Goal: Information Seeking & Learning: Learn about a topic

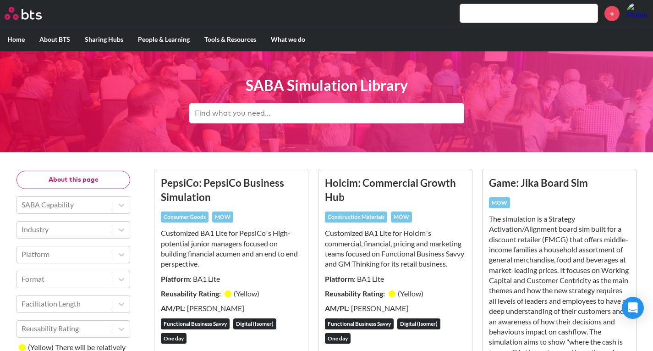
click at [44, 20] on div "MENU +" at bounding box center [326, 13] width 653 height 27
click at [176, 142] on header "SABA Simulation Library" at bounding box center [326, 101] width 653 height 101
click at [253, 105] on input "text" at bounding box center [326, 113] width 275 height 20
click at [504, 12] on input "text" at bounding box center [528, 13] width 137 height 18
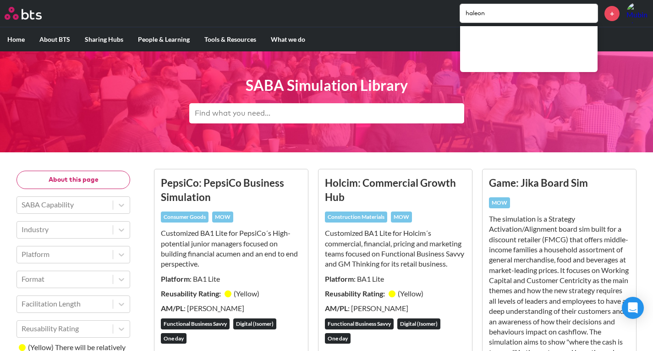
click at [504, 12] on input "haleon" at bounding box center [528, 13] width 137 height 18
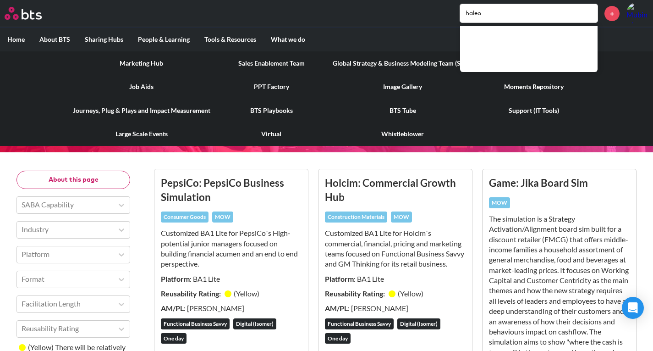
type input "haleo"
click at [287, 112] on link "BTS Playbooks" at bounding box center [272, 111] width 108 height 24
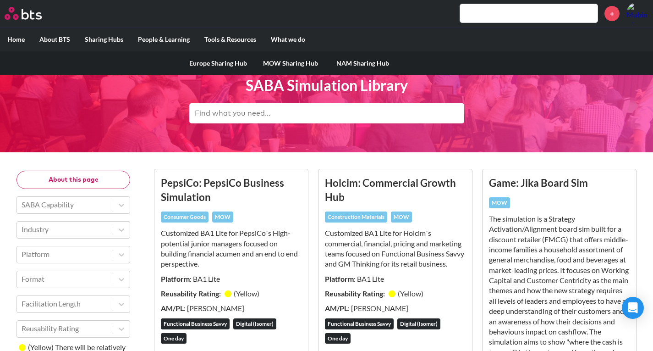
click at [216, 61] on link "Europe Sharing Hub" at bounding box center [218, 63] width 72 height 24
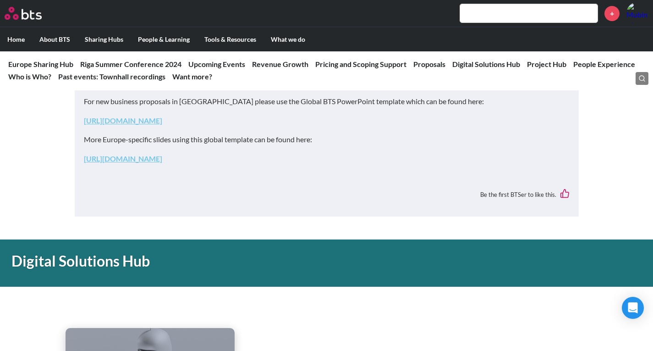
scroll to position [1502, 0]
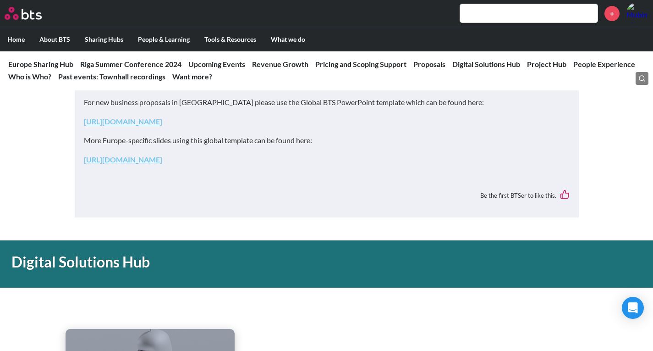
click at [212, 209] on div "For new business proposals in Europe please use the Global BTS PowerPoint templ…" at bounding box center [327, 148] width 504 height 138
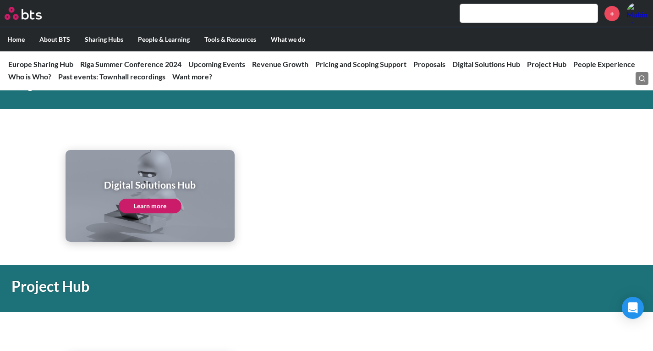
scroll to position [1680, 0]
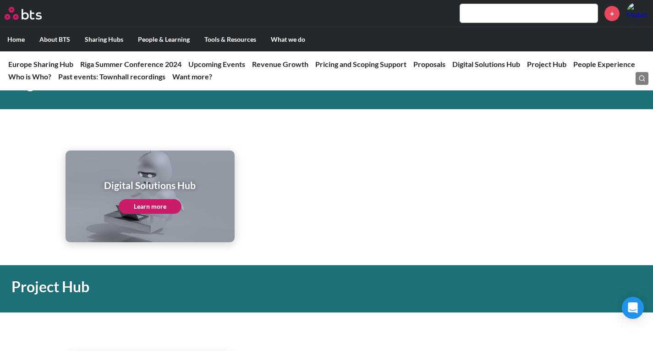
click at [146, 210] on link "Learn more" at bounding box center [150, 206] width 63 height 15
click at [256, 187] on ul "Digital Solutions Hub Learn more" at bounding box center [327, 196] width 522 height 92
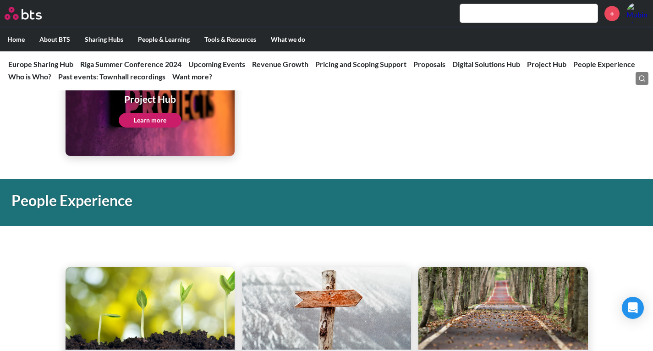
scroll to position [1970, 0]
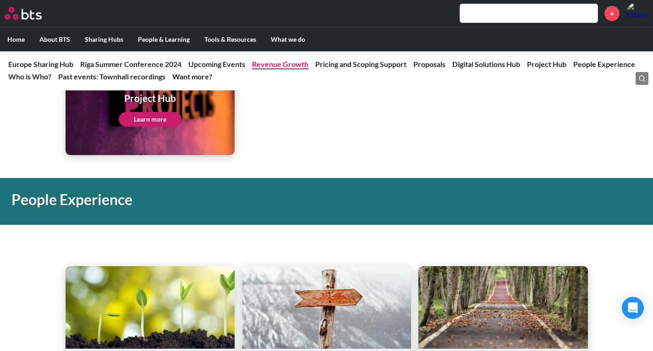
click at [264, 60] on link "Revenue Growth" at bounding box center [280, 64] width 56 height 9
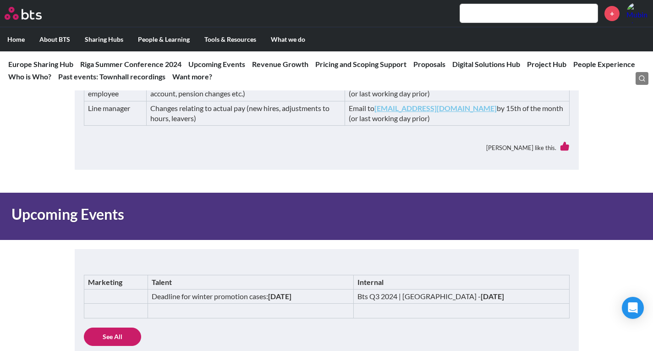
scroll to position [399, 0]
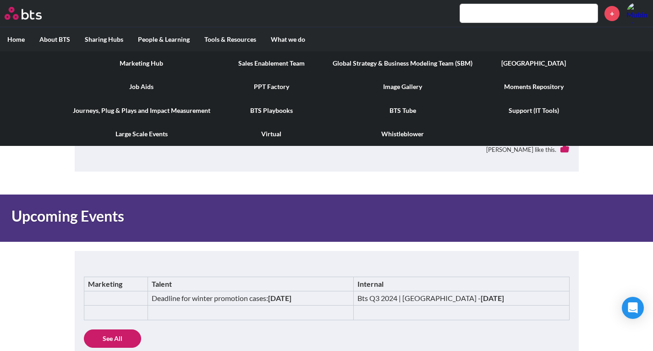
click at [141, 113] on link "Journeys, Plug & Plays and Impact Measurement" at bounding box center [142, 111] width 152 height 24
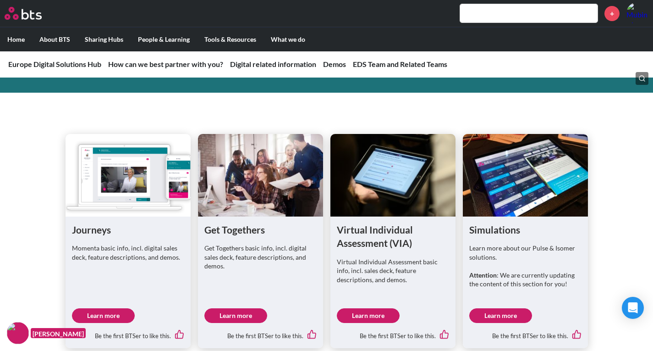
scroll to position [253, 0]
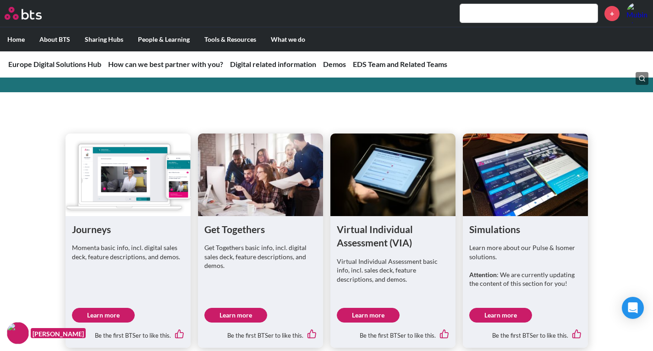
click at [221, 317] on link "Learn more" at bounding box center [235, 315] width 63 height 15
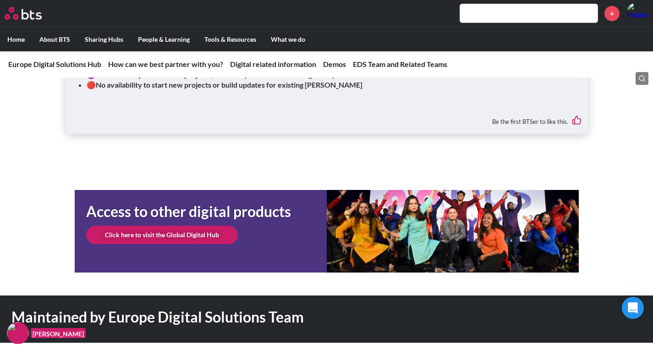
scroll to position [1523, 0]
click at [215, 226] on link "Click here to visit the Global Digital Hub" at bounding box center [162, 234] width 152 height 18
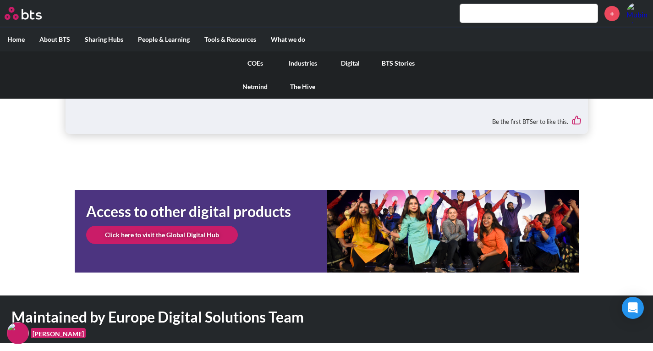
click at [337, 66] on link "Digital" at bounding box center [351, 63] width 48 height 24
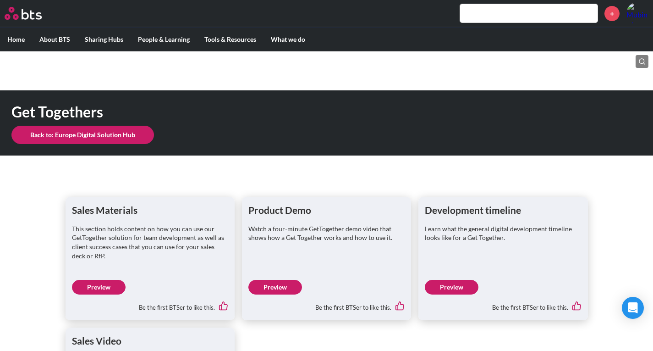
click at [464, 293] on link "Preview" at bounding box center [452, 287] width 54 height 15
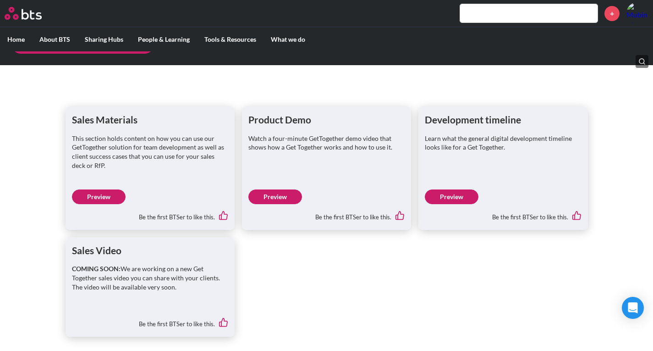
click at [273, 190] on link "Preview" at bounding box center [275, 196] width 54 height 15
click at [98, 198] on link "Preview" at bounding box center [99, 196] width 54 height 15
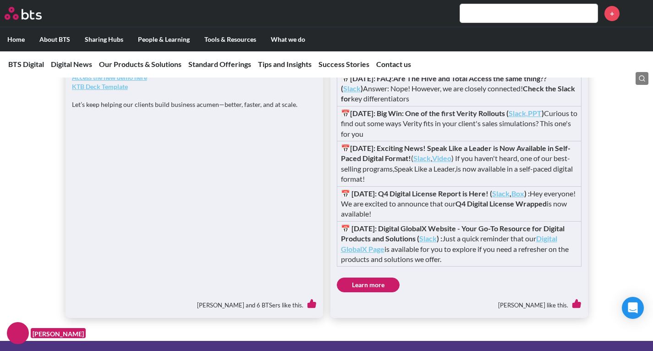
scroll to position [896, 0]
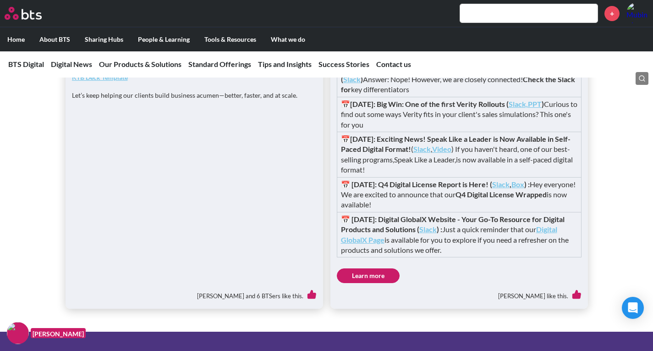
click at [0, 168] on div "[DATE]: KTB Update: New Version Available on Momenta Hey team! Just a quick hea…" at bounding box center [326, 109] width 653 height 398
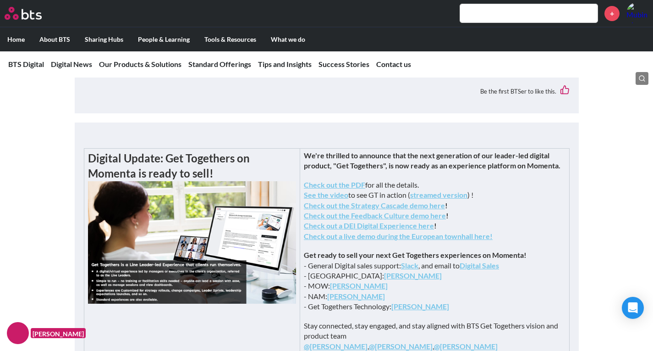
scroll to position [215, 0]
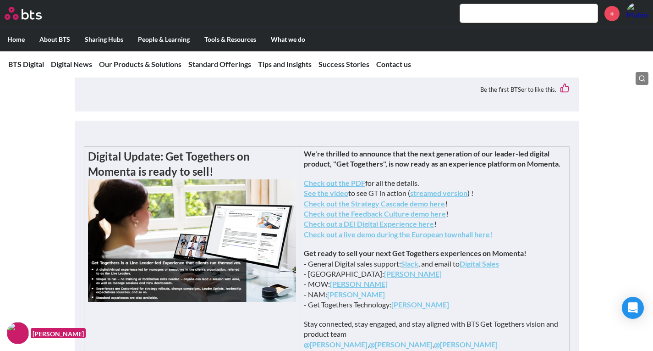
click at [365, 187] on strong "Check out the PDF" at bounding box center [334, 182] width 61 height 9
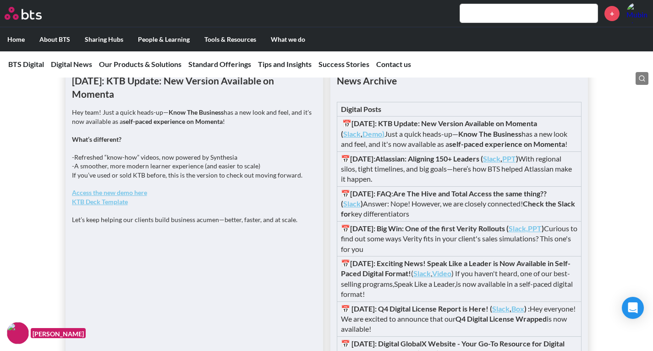
scroll to position [772, 0]
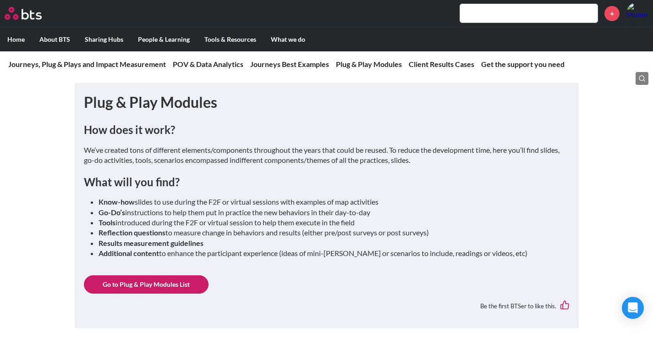
scroll to position [2467, 0]
